Goal: Browse casually: Explore the website without a specific task or goal

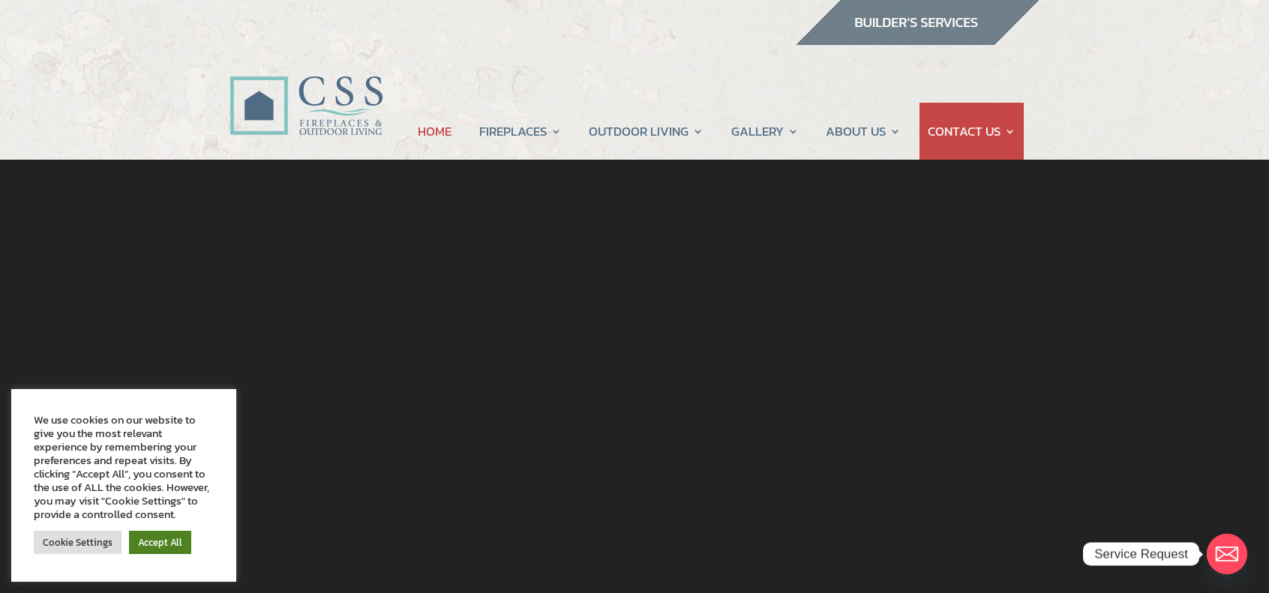
click at [143, 541] on link "Accept All" at bounding box center [160, 542] width 62 height 23
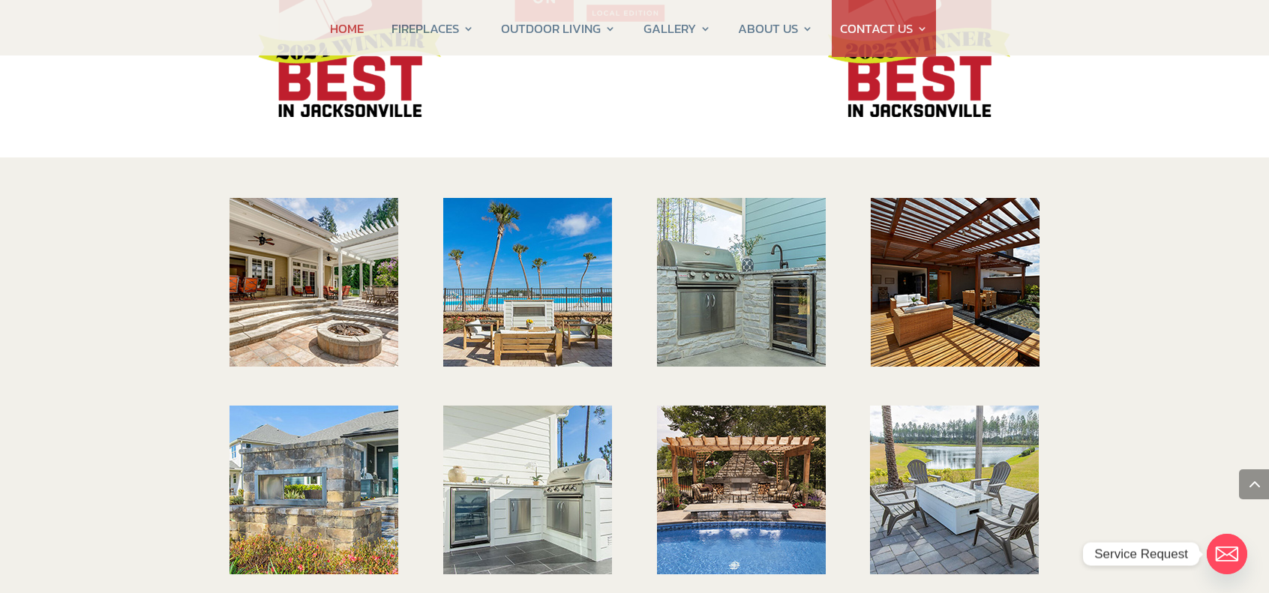
scroll to position [2201, 0]
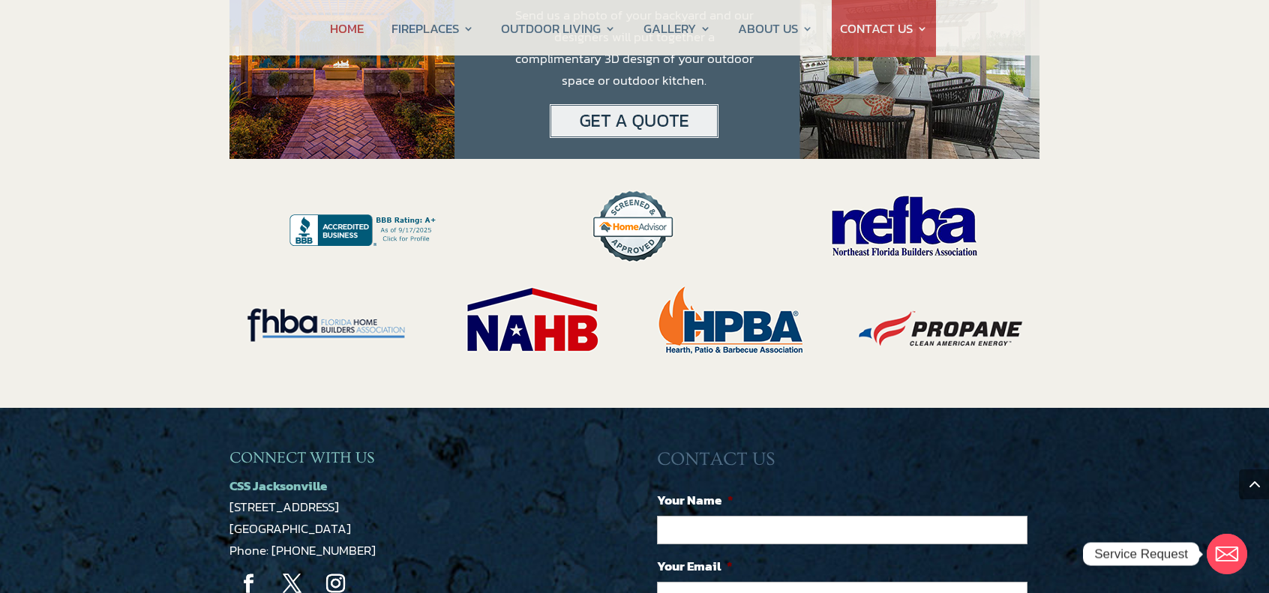
scroll to position [2992, 0]
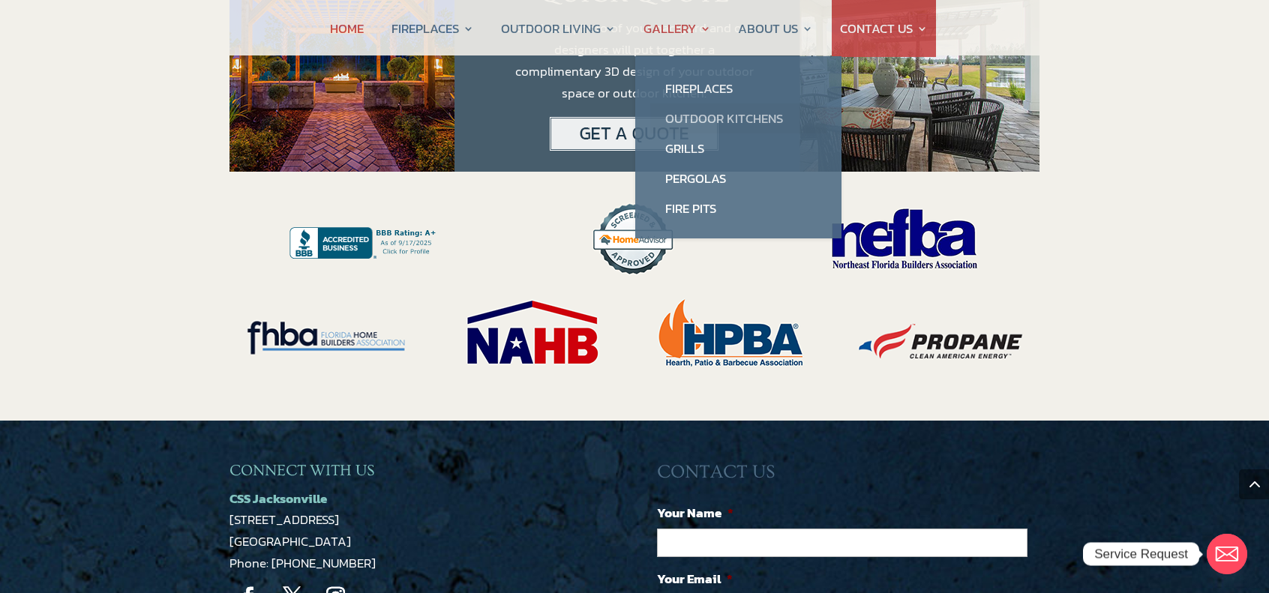
click at [684, 122] on link "Outdoor Kitchens" at bounding box center [738, 119] width 176 height 30
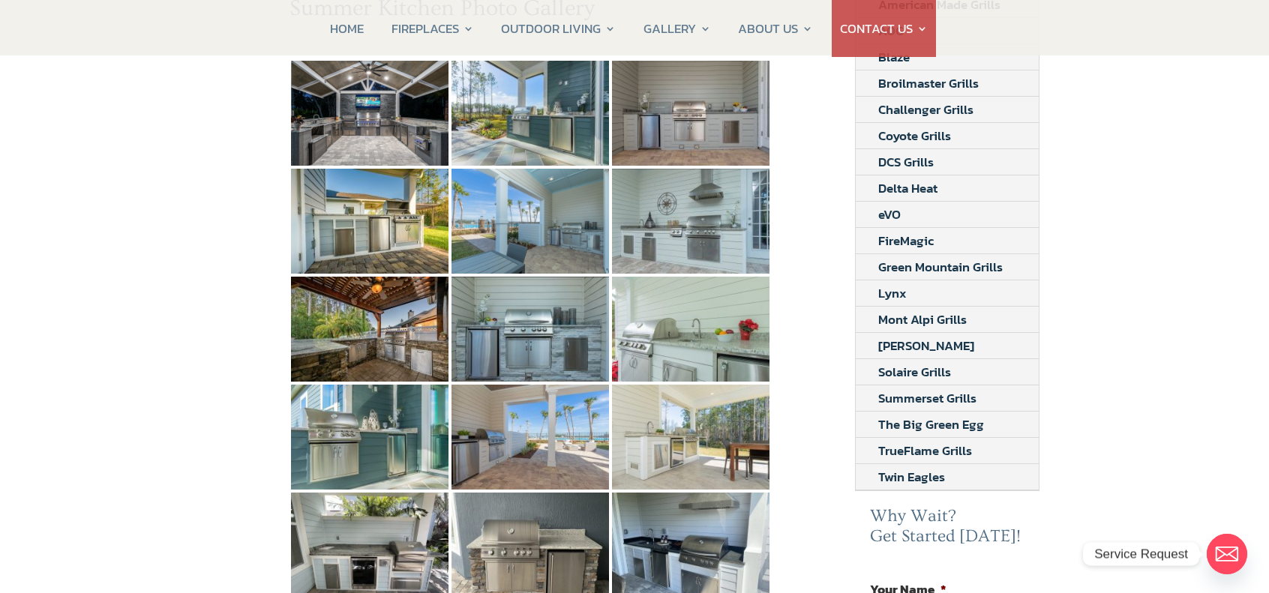
scroll to position [300, 0]
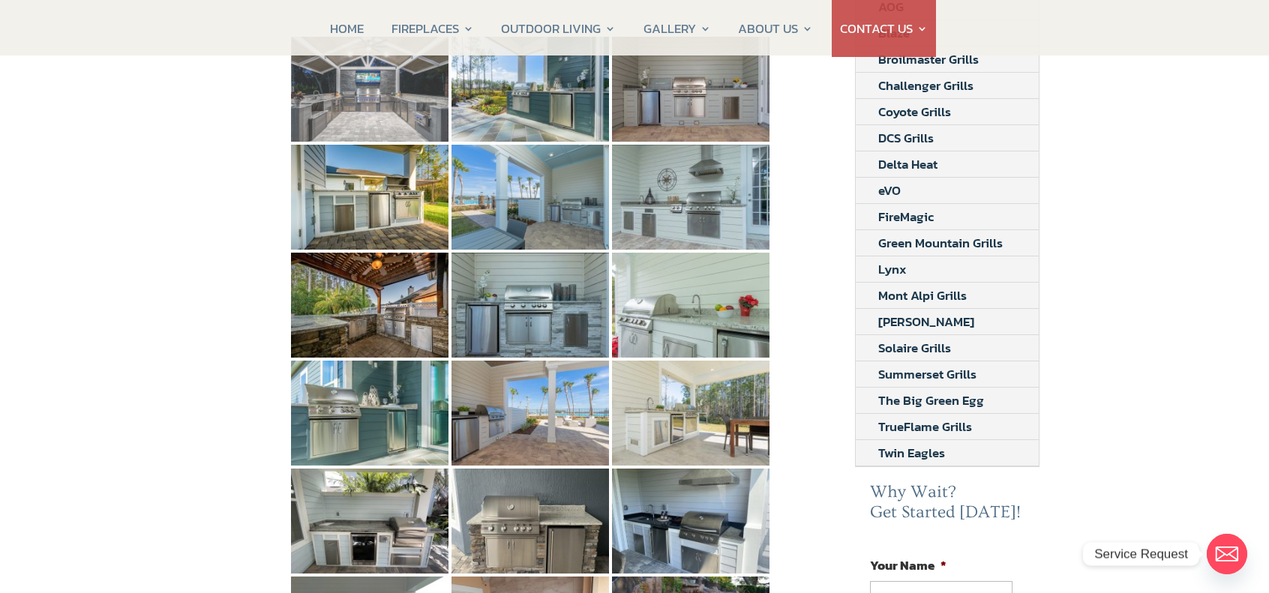
click at [355, 80] on img at bounding box center [370, 89] width 158 height 105
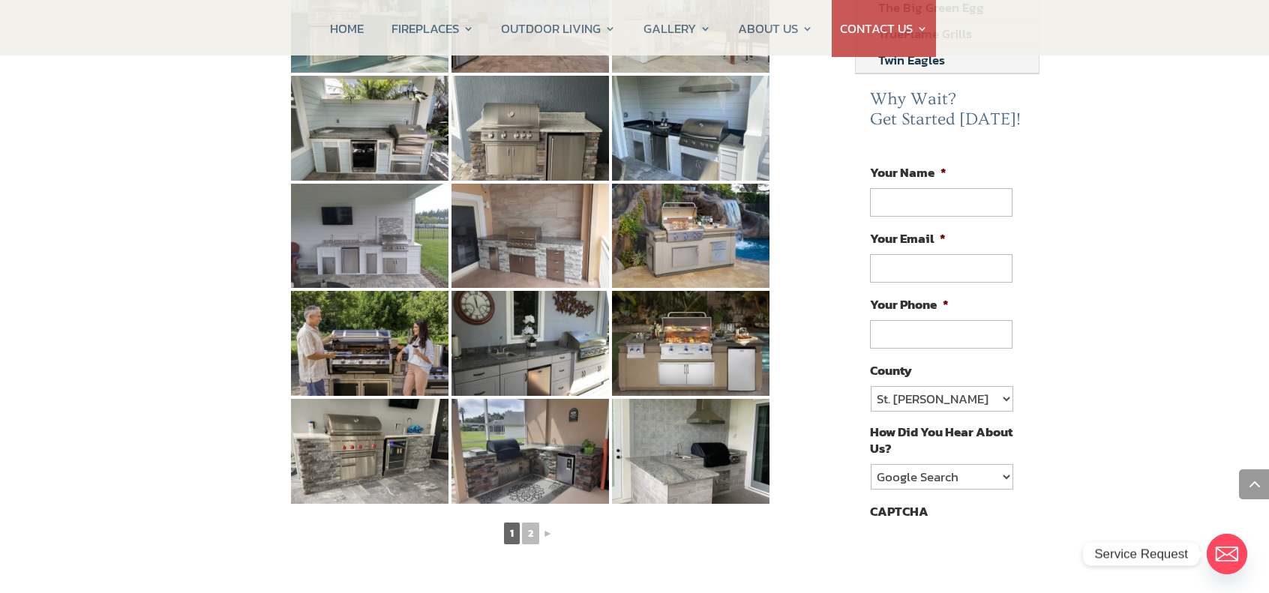
scroll to position [700, 0]
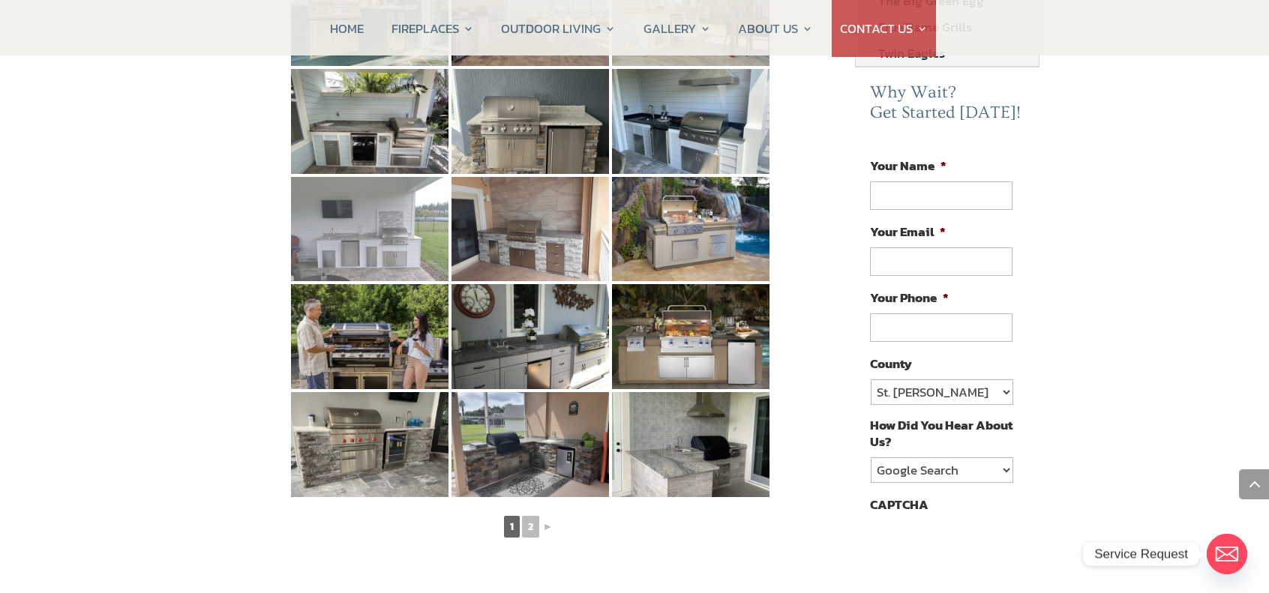
click at [353, 190] on img at bounding box center [370, 229] width 158 height 105
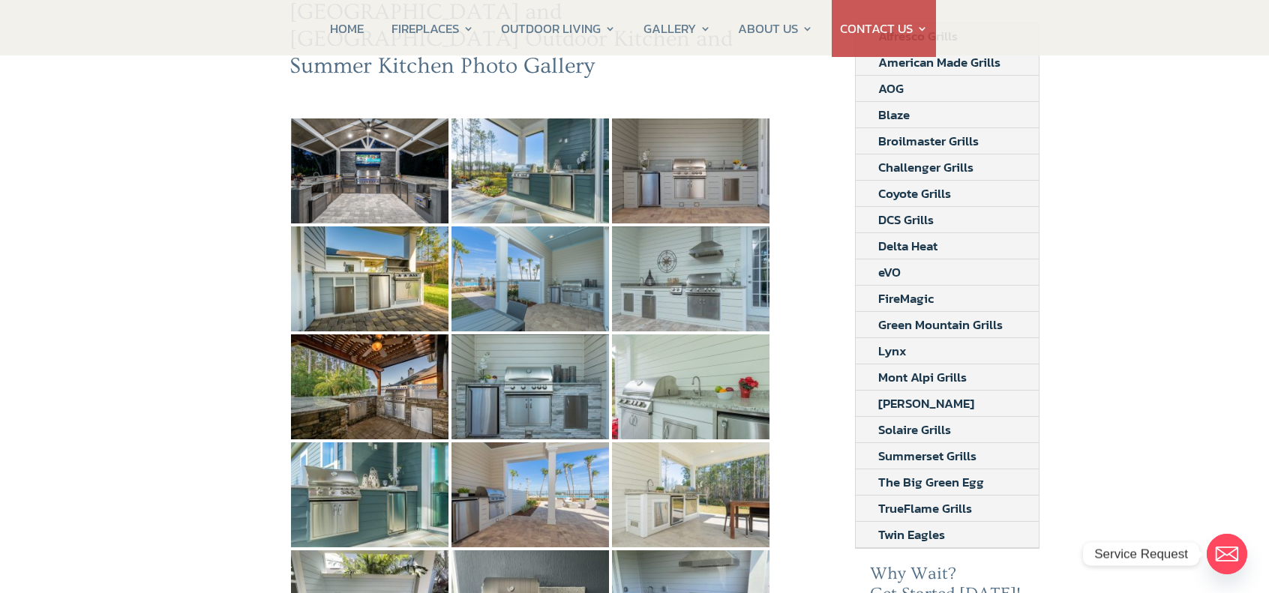
scroll to position [100, 0]
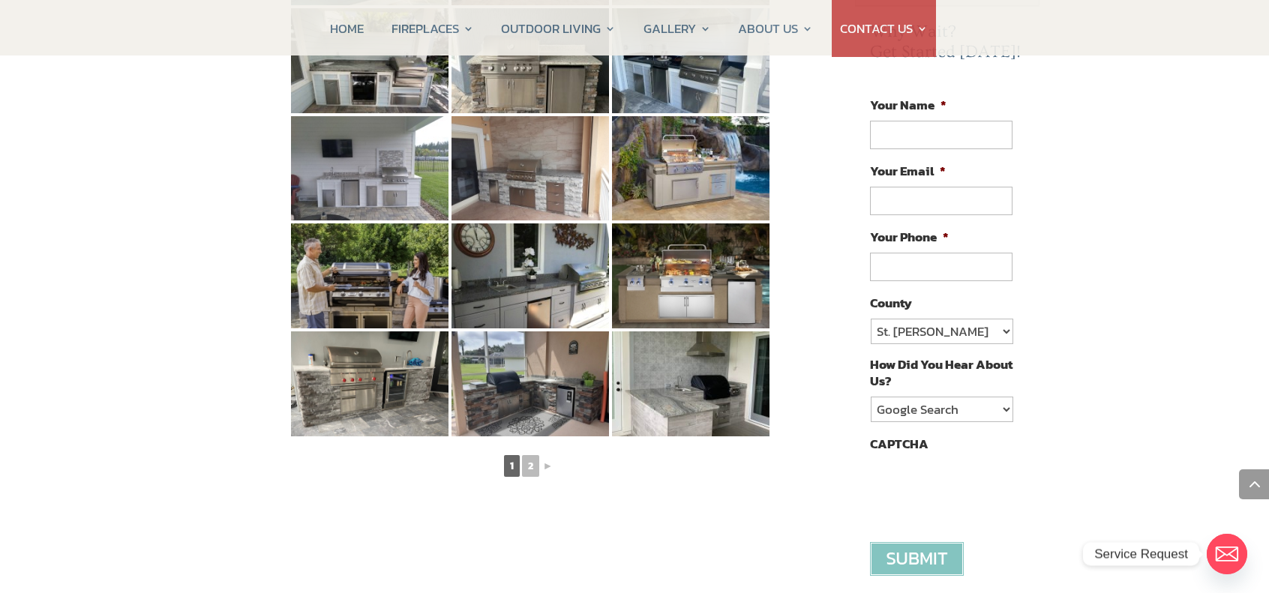
scroll to position [900, 0]
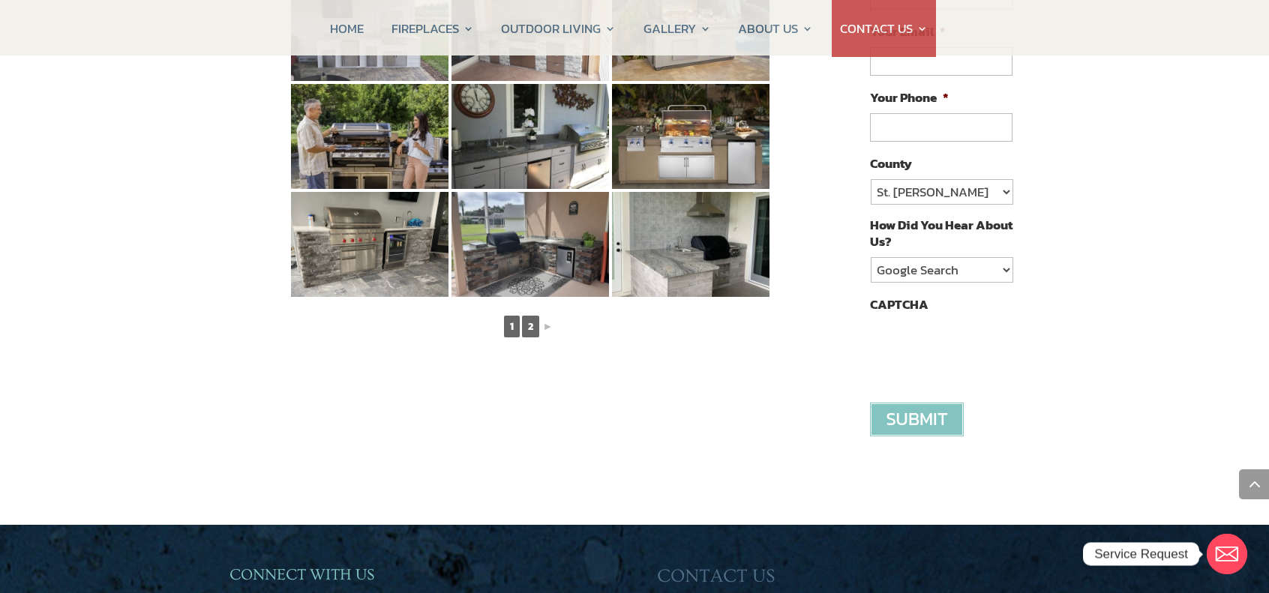
click at [531, 316] on link "2" at bounding box center [530, 327] width 17 height 22
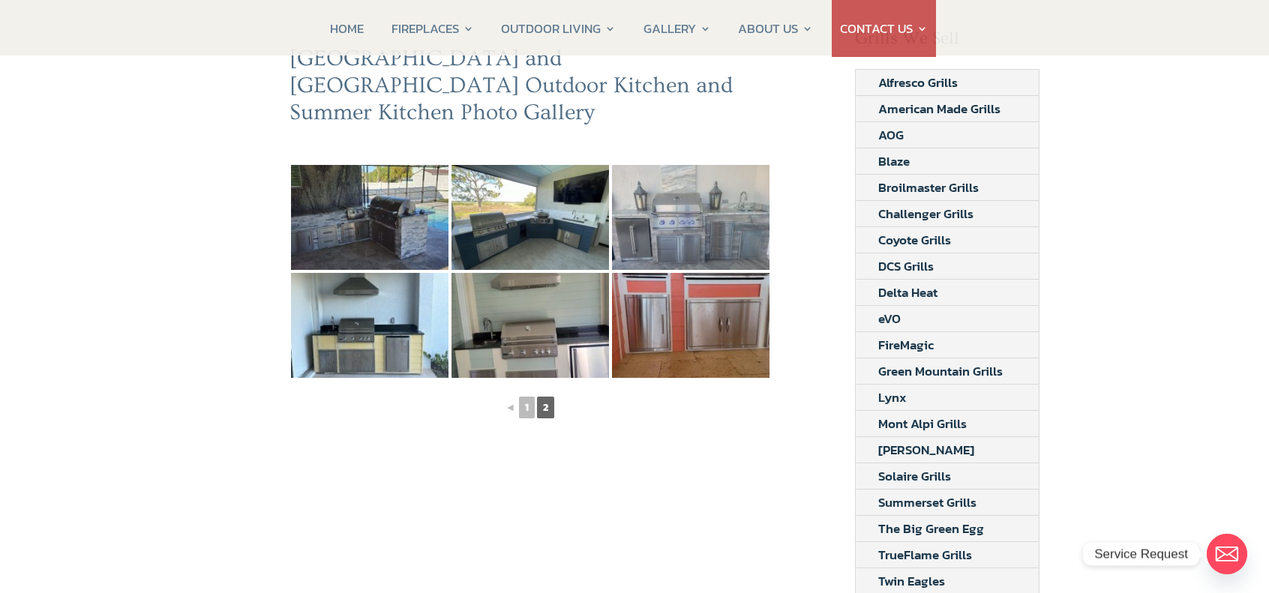
scroll to position [100, 0]
